Goal: Information Seeking & Learning: Learn about a topic

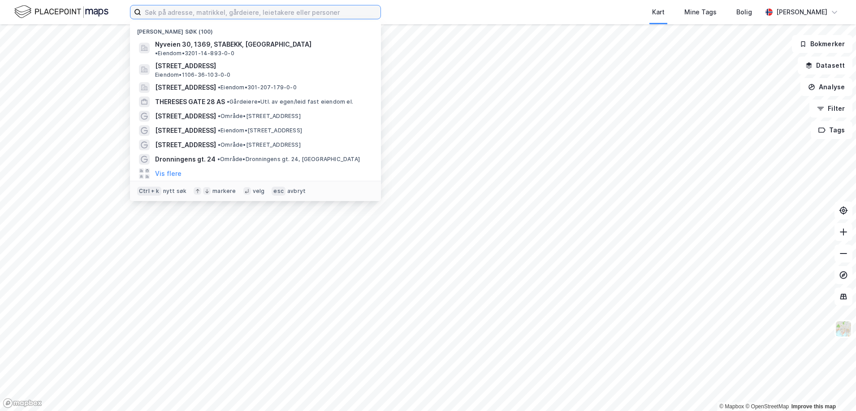
click at [207, 17] on input at bounding box center [260, 11] width 239 height 13
